Goal: Browse casually: Explore the website without a specific task or goal

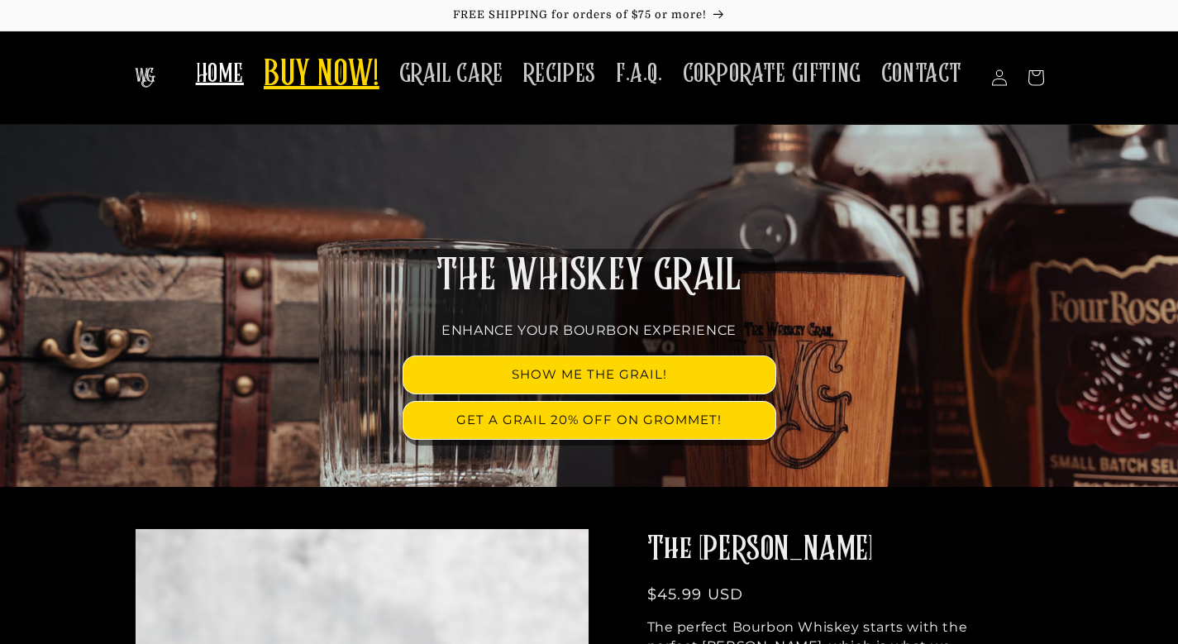
click at [318, 70] on span "BUY NOW!" at bounding box center [322, 75] width 116 height 45
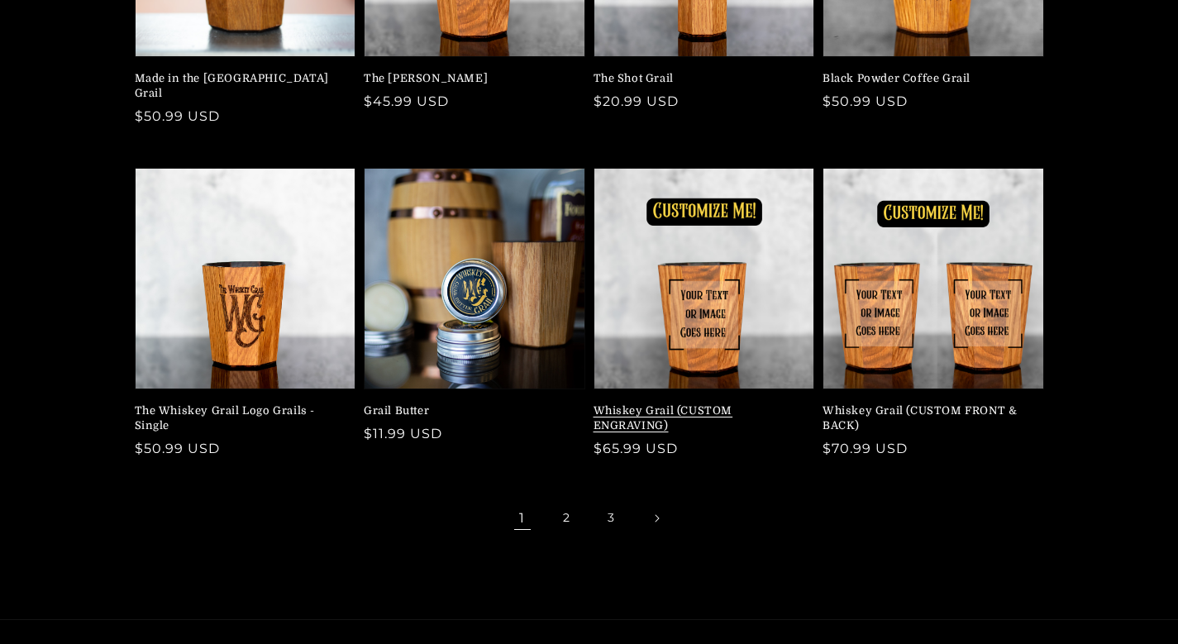
scroll to position [413, 0]
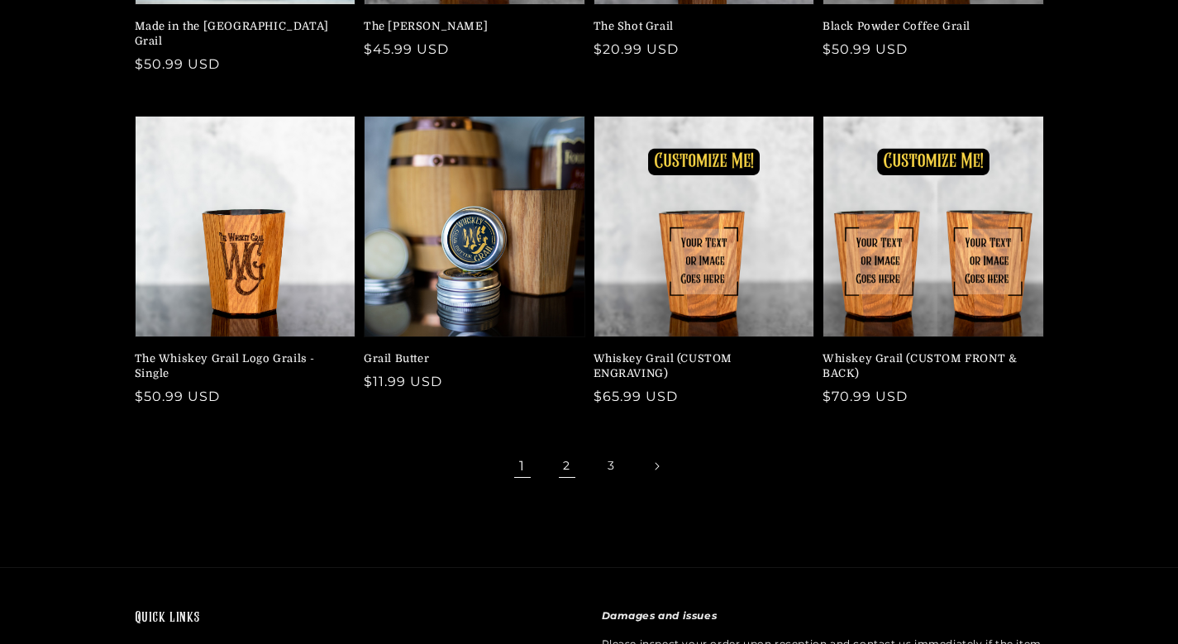
click at [567, 448] on link "2" at bounding box center [567, 466] width 36 height 36
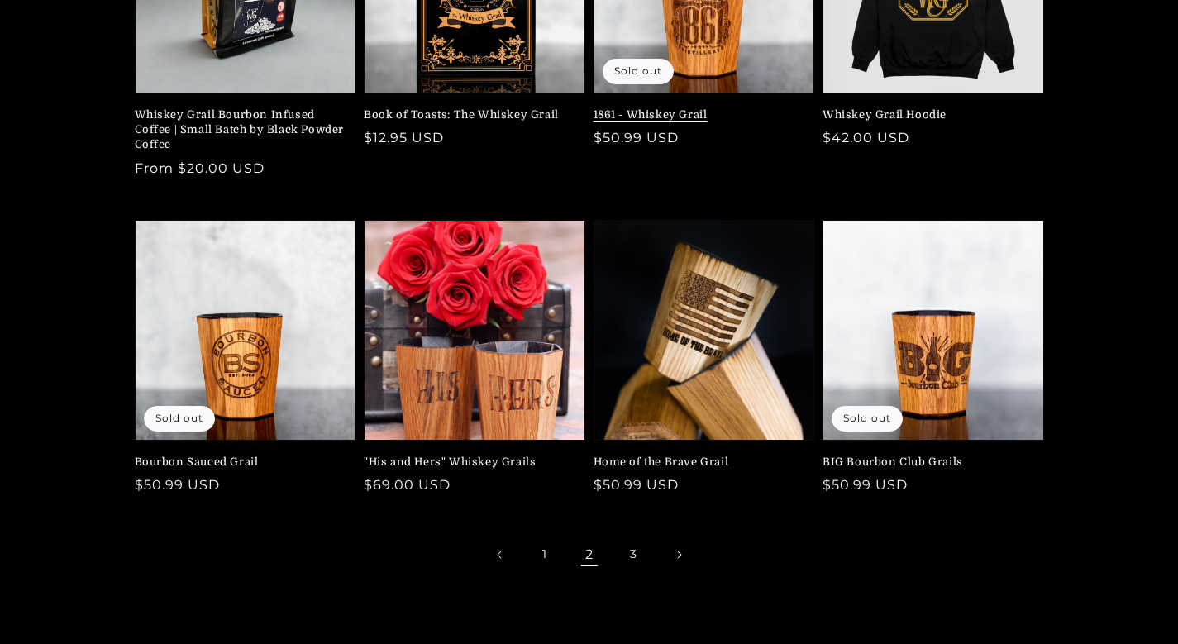
scroll to position [331, 0]
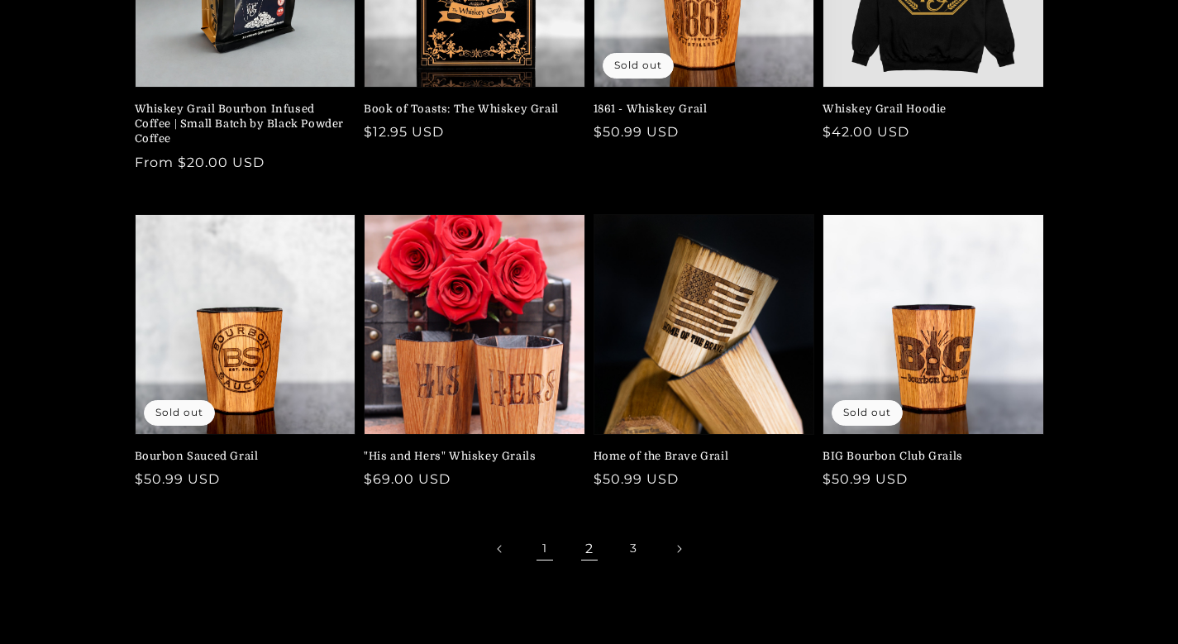
click at [543, 551] on link "1" at bounding box center [544, 549] width 36 height 36
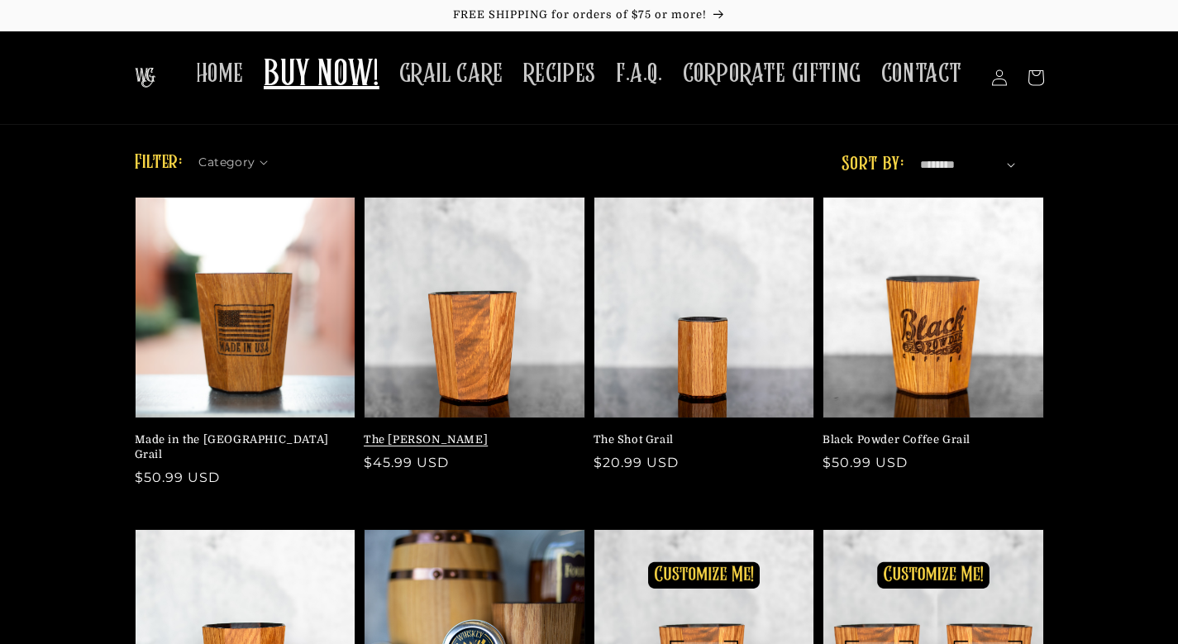
click at [458, 432] on link "The [PERSON_NAME]" at bounding box center [470, 439] width 212 height 15
click at [924, 432] on link "Black Powder Coffee Grail" at bounding box center [928, 439] width 212 height 15
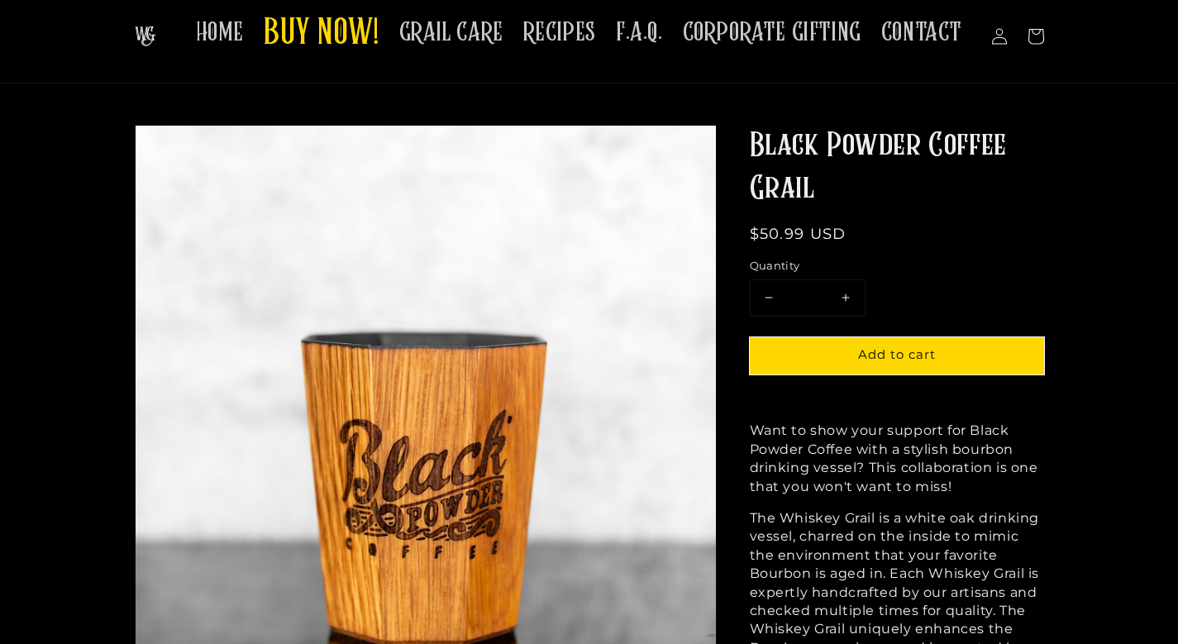
scroll to position [83, 0]
